Goal: Task Accomplishment & Management: Use online tool/utility

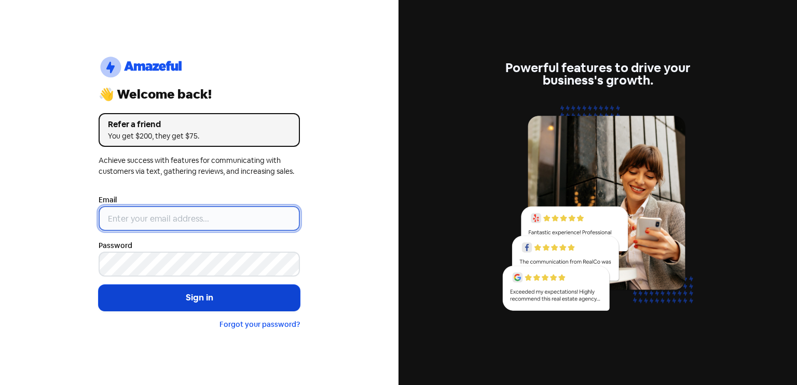
type input "[EMAIL_ADDRESS][DOMAIN_NAME]"
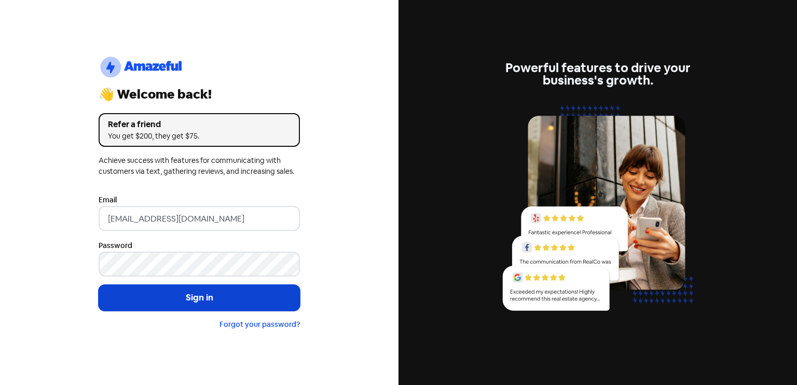
click at [170, 301] on button "Sign in" at bounding box center [199, 298] width 201 height 26
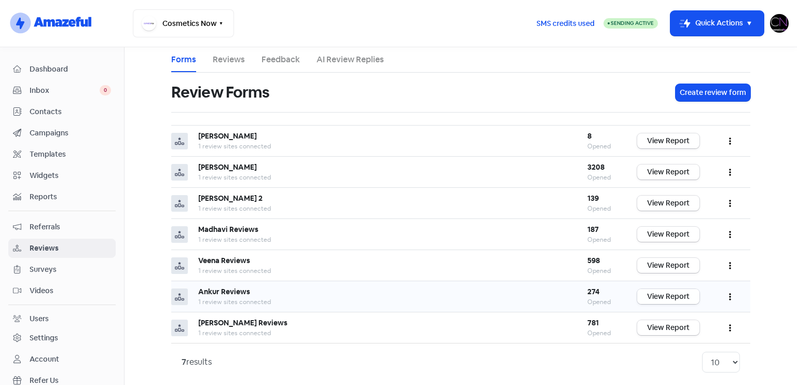
click at [684, 300] on link "View Report" at bounding box center [669, 296] width 62 height 15
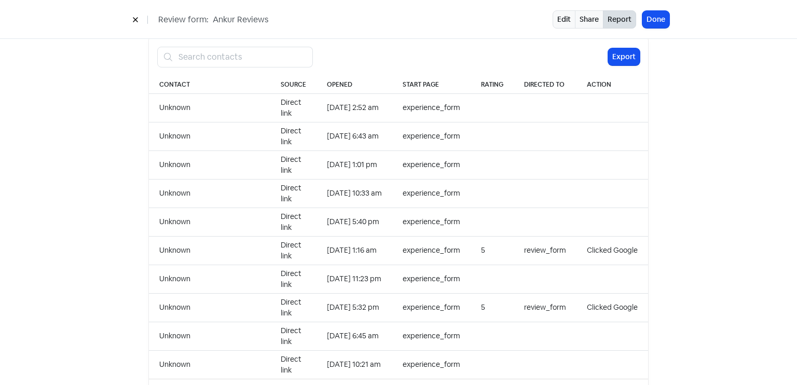
scroll to position [1067, 0]
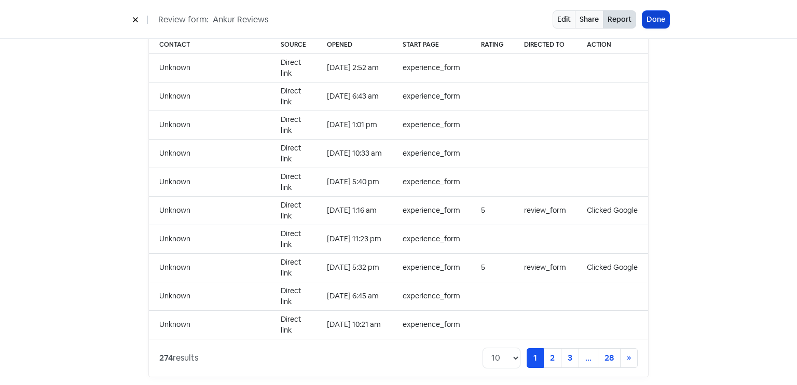
click at [661, 26] on button "Done" at bounding box center [656, 19] width 27 height 17
